Goal: Check status: Check status

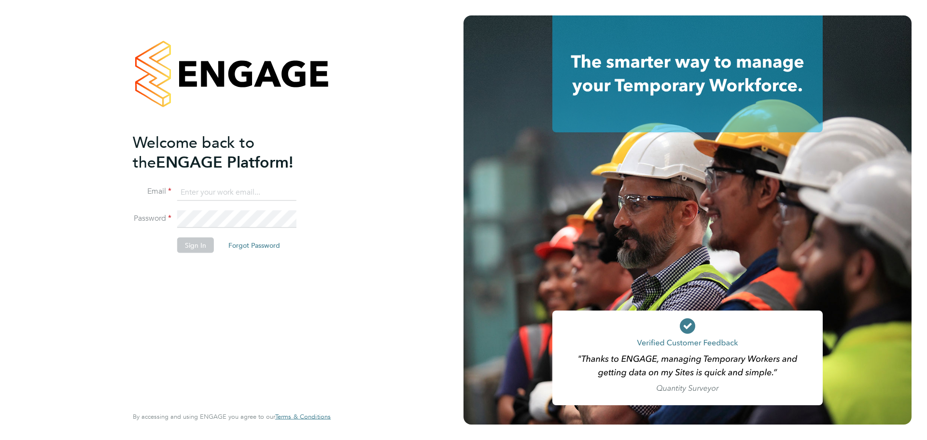
type input "laurence.Elkington@huntereducation.co.uk"
click at [197, 246] on button "Sign In" at bounding box center [195, 244] width 37 height 15
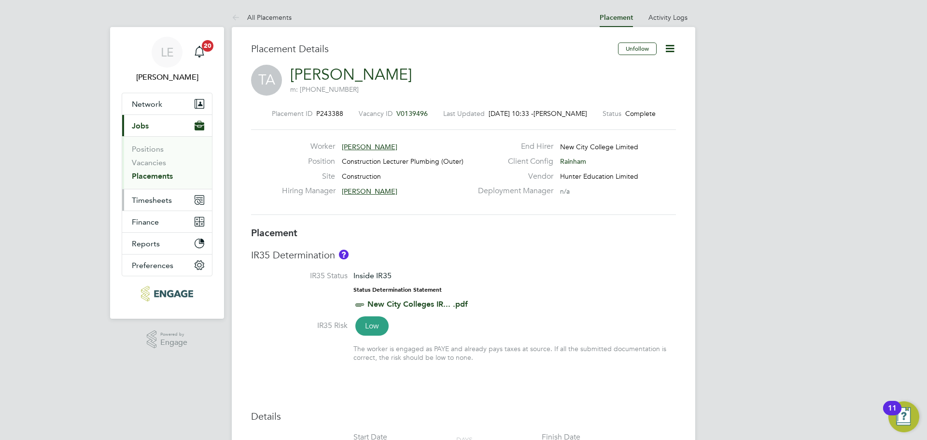
click at [153, 200] on span "Timesheets" at bounding box center [152, 199] width 40 height 9
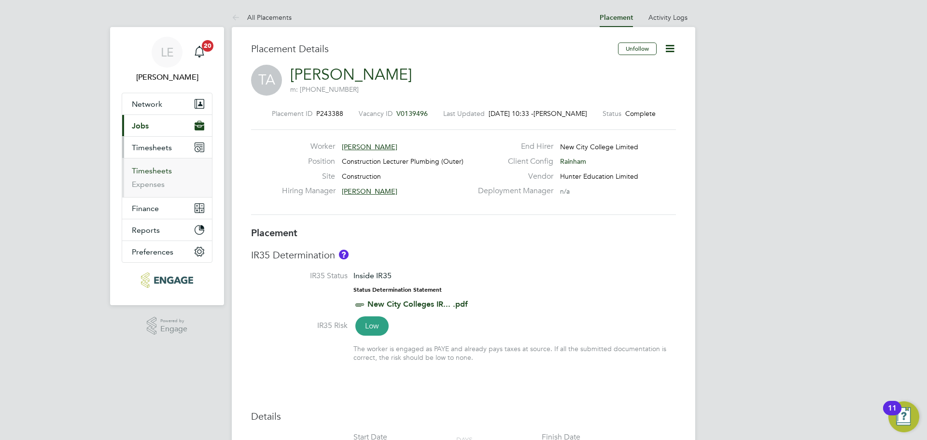
click at [153, 173] on link "Timesheets" at bounding box center [152, 170] width 40 height 9
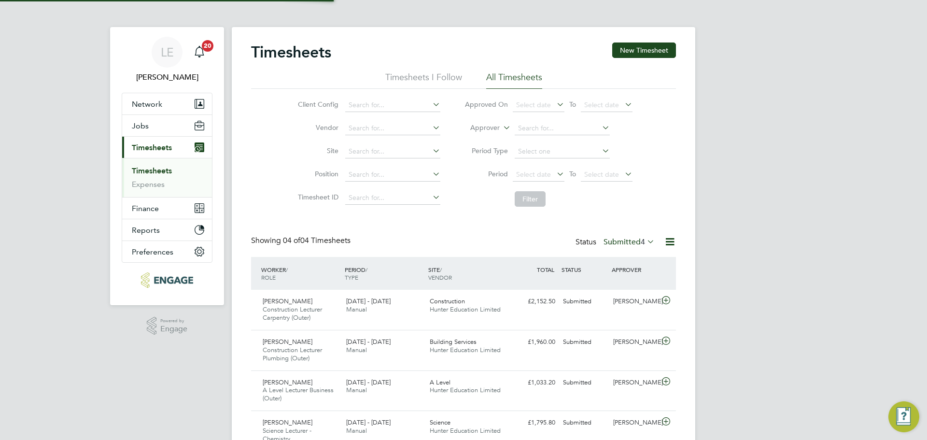
scroll to position [5, 5]
click at [612, 236] on div "Status Submitted 4" at bounding box center [615, 243] width 81 height 14
click at [613, 241] on label "Submitted 4" at bounding box center [628, 242] width 51 height 10
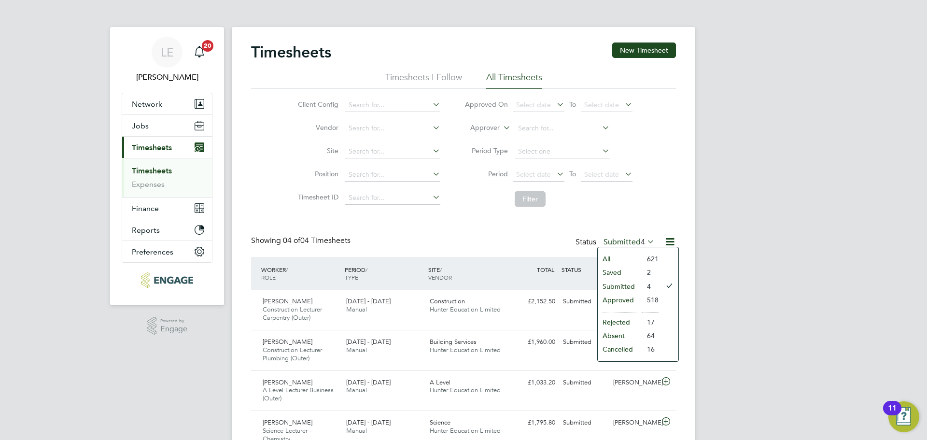
click at [623, 294] on li "Approved" at bounding box center [619, 300] width 44 height 14
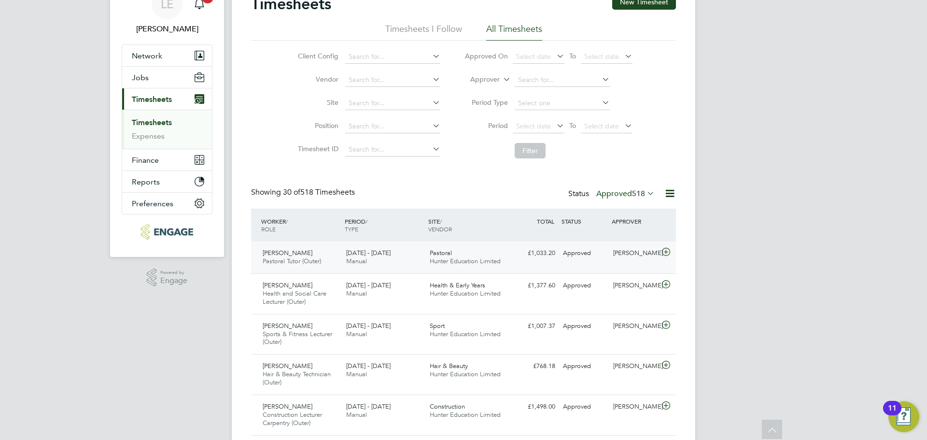
click at [668, 258] on div at bounding box center [667, 252] width 17 height 15
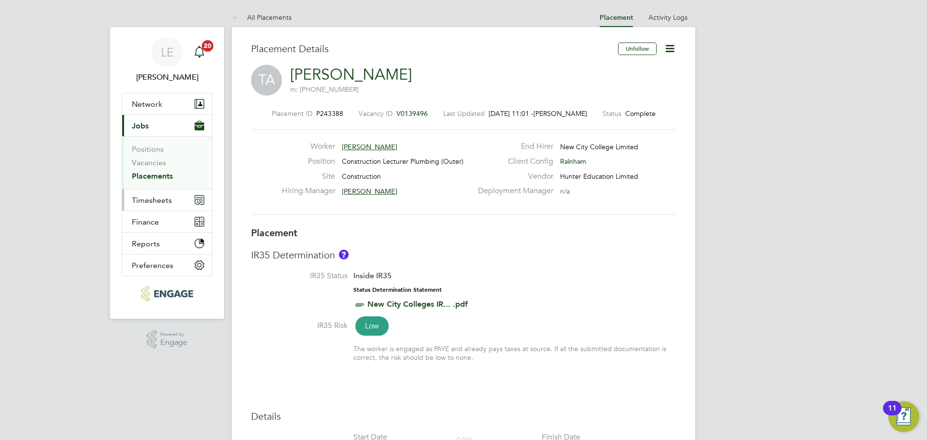
click at [167, 202] on span "Timesheets" at bounding box center [152, 199] width 40 height 9
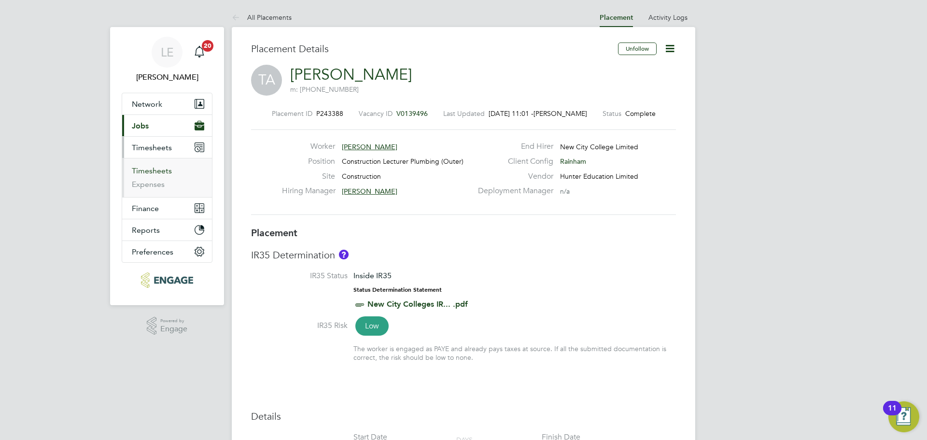
click at [160, 167] on link "Timesheets" at bounding box center [152, 170] width 40 height 9
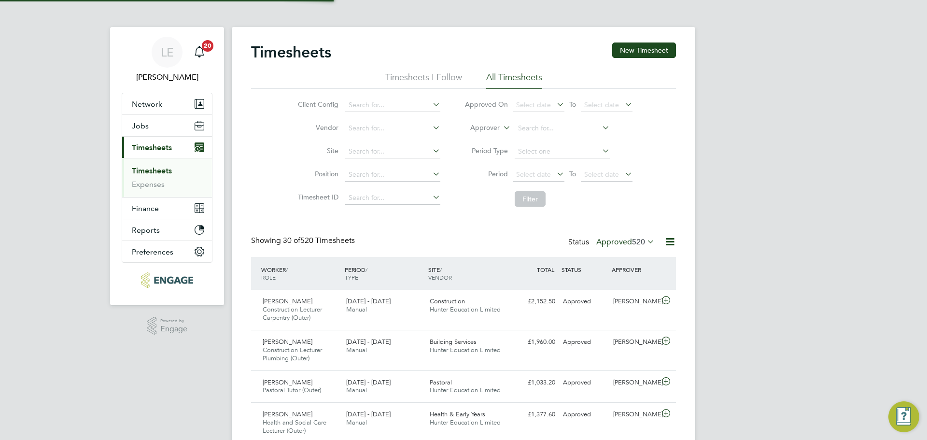
scroll to position [5, 5]
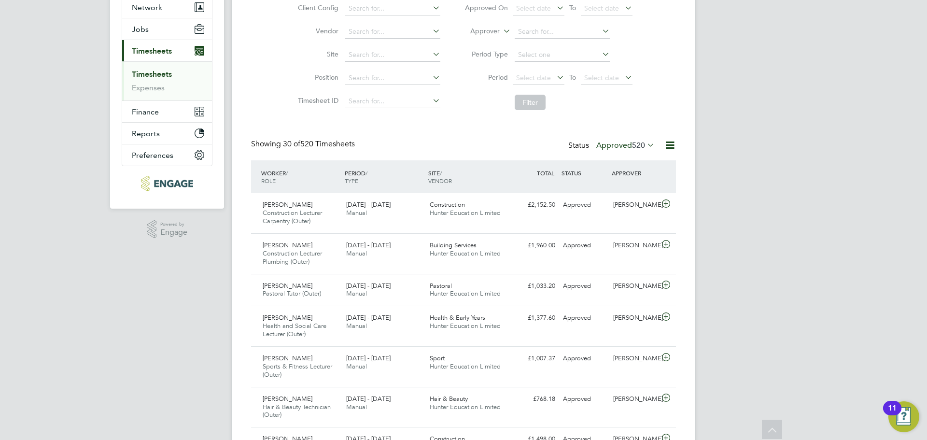
click at [604, 146] on label "Approved 520" at bounding box center [625, 145] width 58 height 10
click at [607, 184] on li "Submitted" at bounding box center [616, 190] width 44 height 14
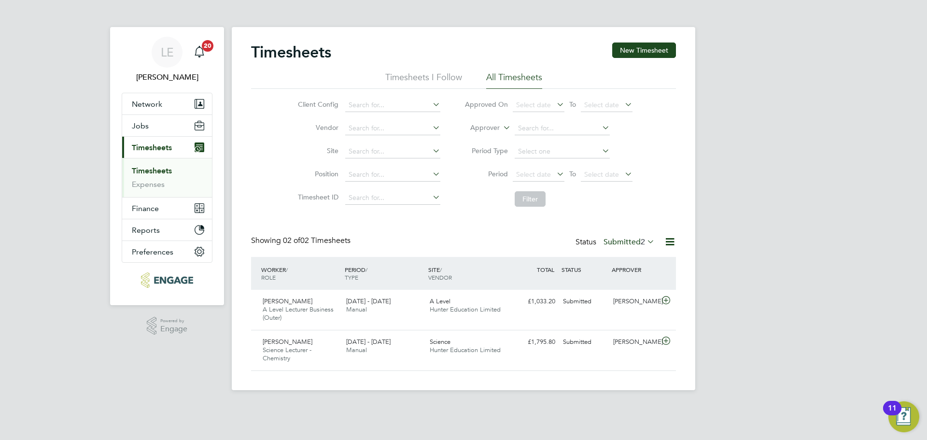
click at [622, 243] on label "Submitted 2" at bounding box center [628, 242] width 51 height 10
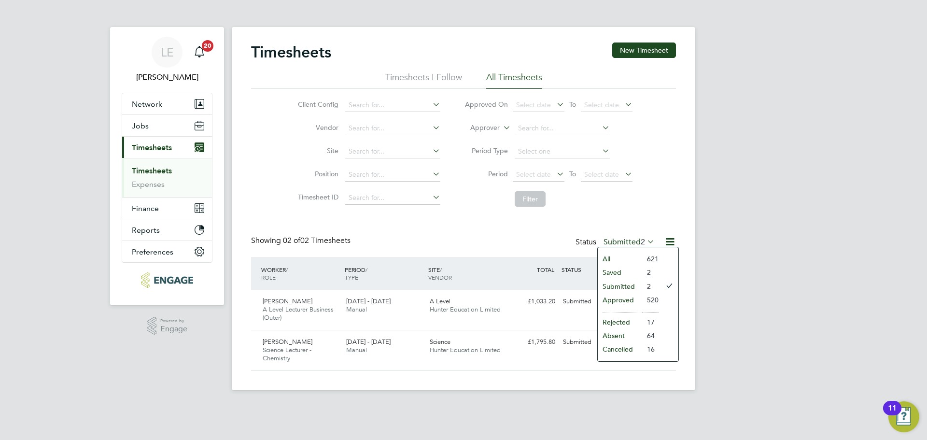
click at [626, 294] on li "Approved" at bounding box center [619, 300] width 44 height 14
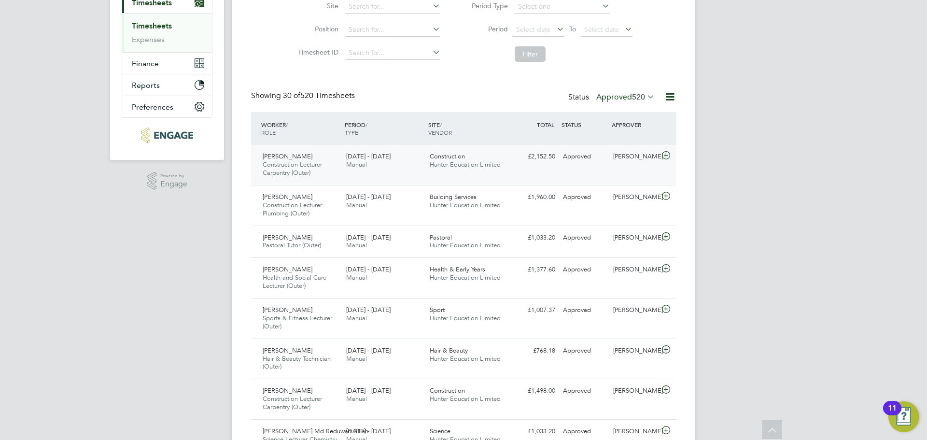
click at [666, 156] on icon at bounding box center [666, 156] width 12 height 8
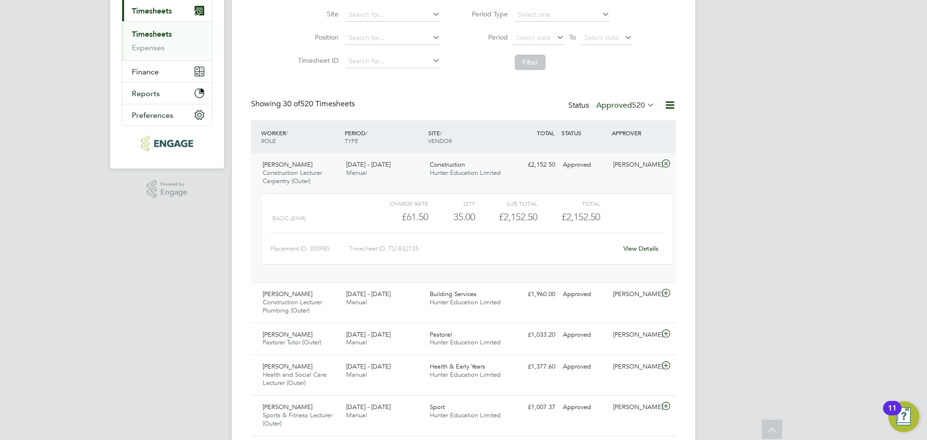
click at [665, 163] on icon at bounding box center [666, 164] width 12 height 8
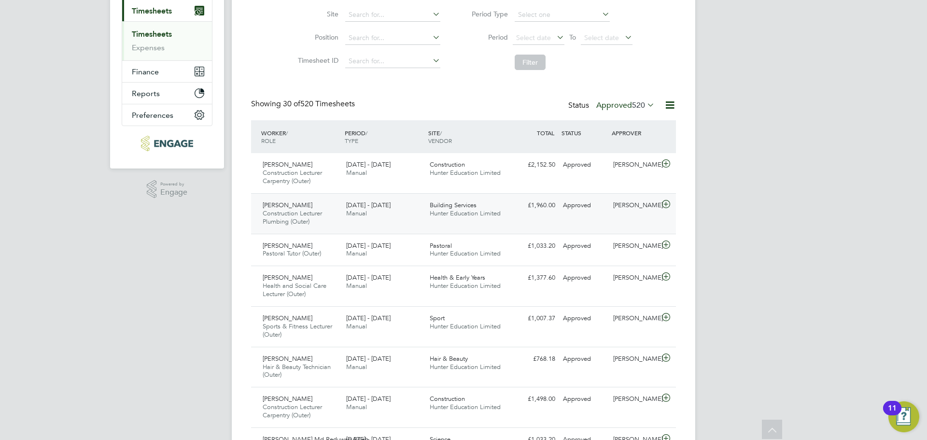
click at [665, 202] on icon at bounding box center [666, 204] width 12 height 8
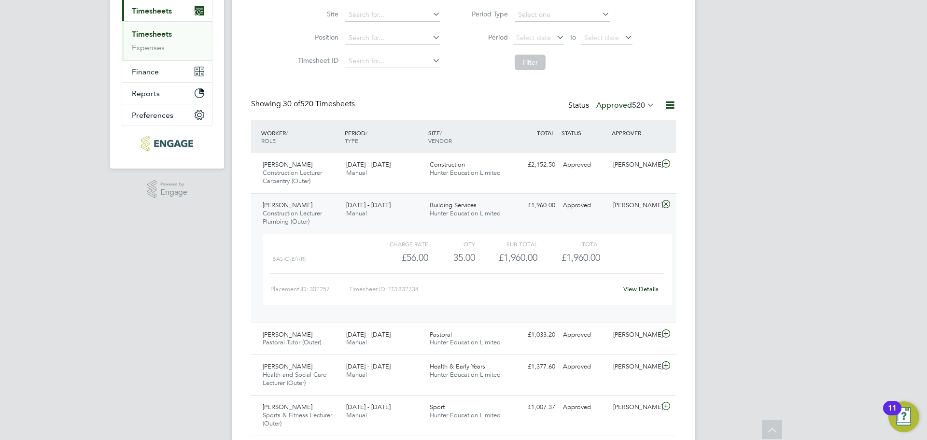
click at [666, 201] on icon at bounding box center [666, 204] width 12 height 8
